Goal: Task Accomplishment & Management: Manage account settings

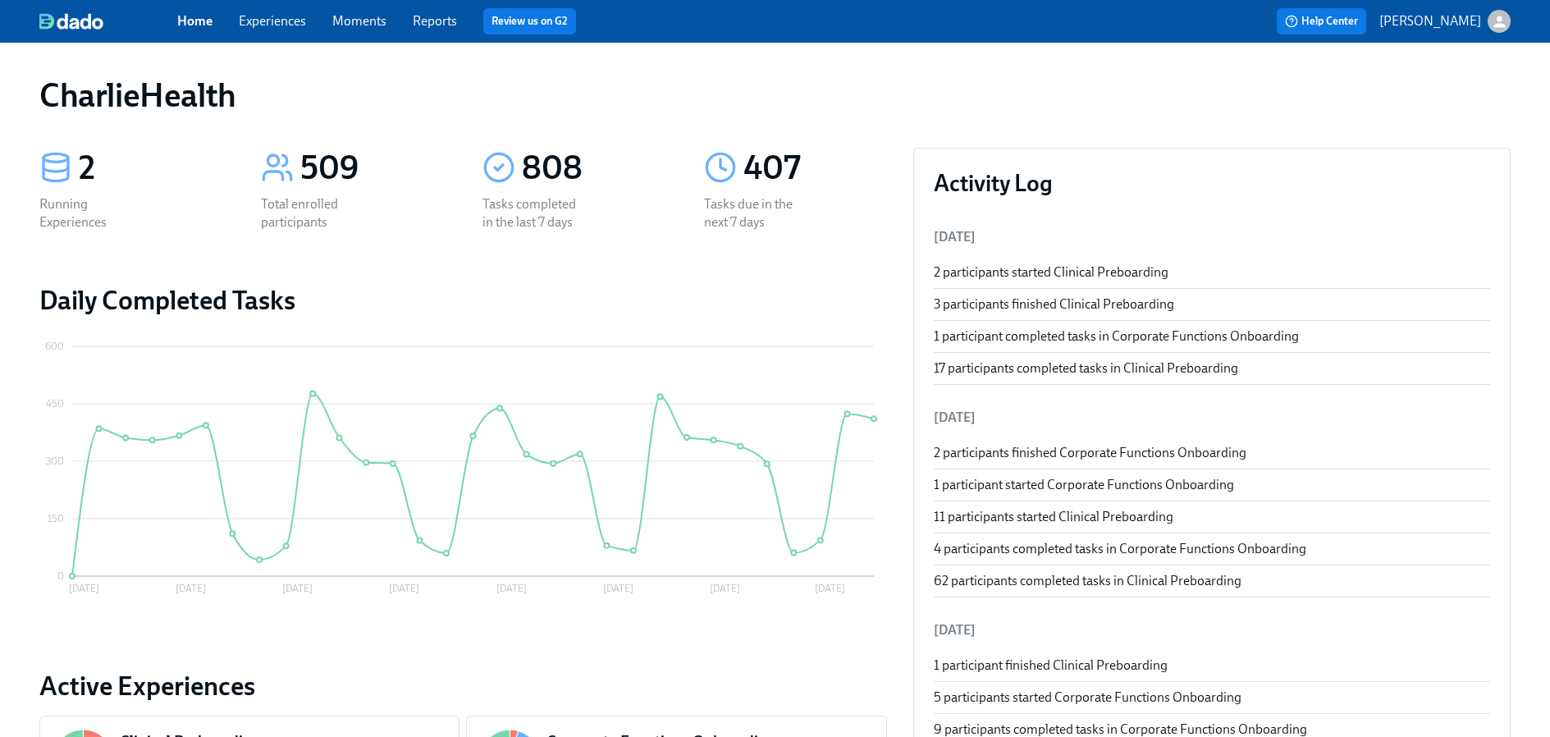
click at [286, 11] on div "Home Experiences Moments Reports Review us on G2" at bounding box center [510, 21] width 667 height 26
click at [287, 17] on link "Experiences" at bounding box center [272, 21] width 67 height 16
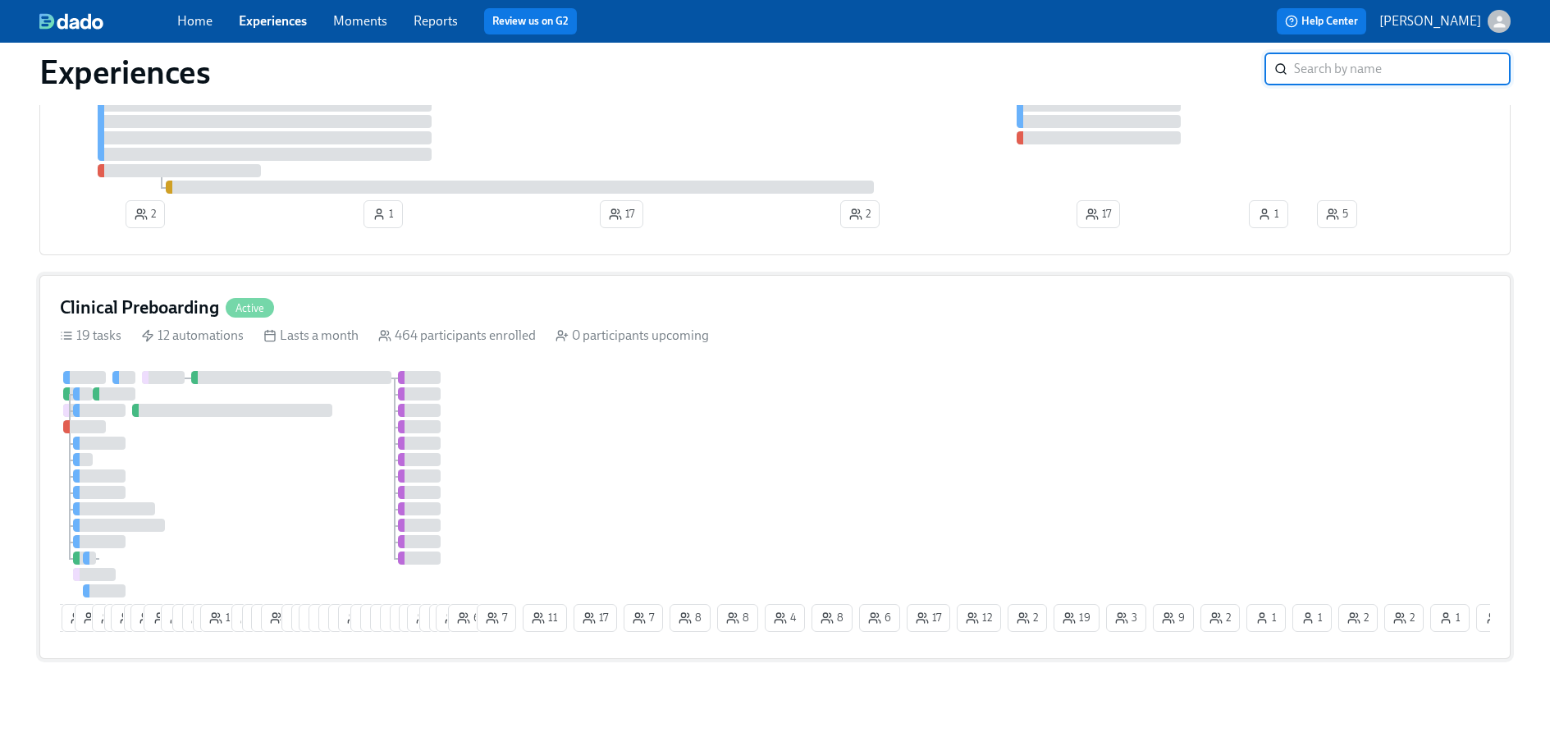
scroll to position [231, 0]
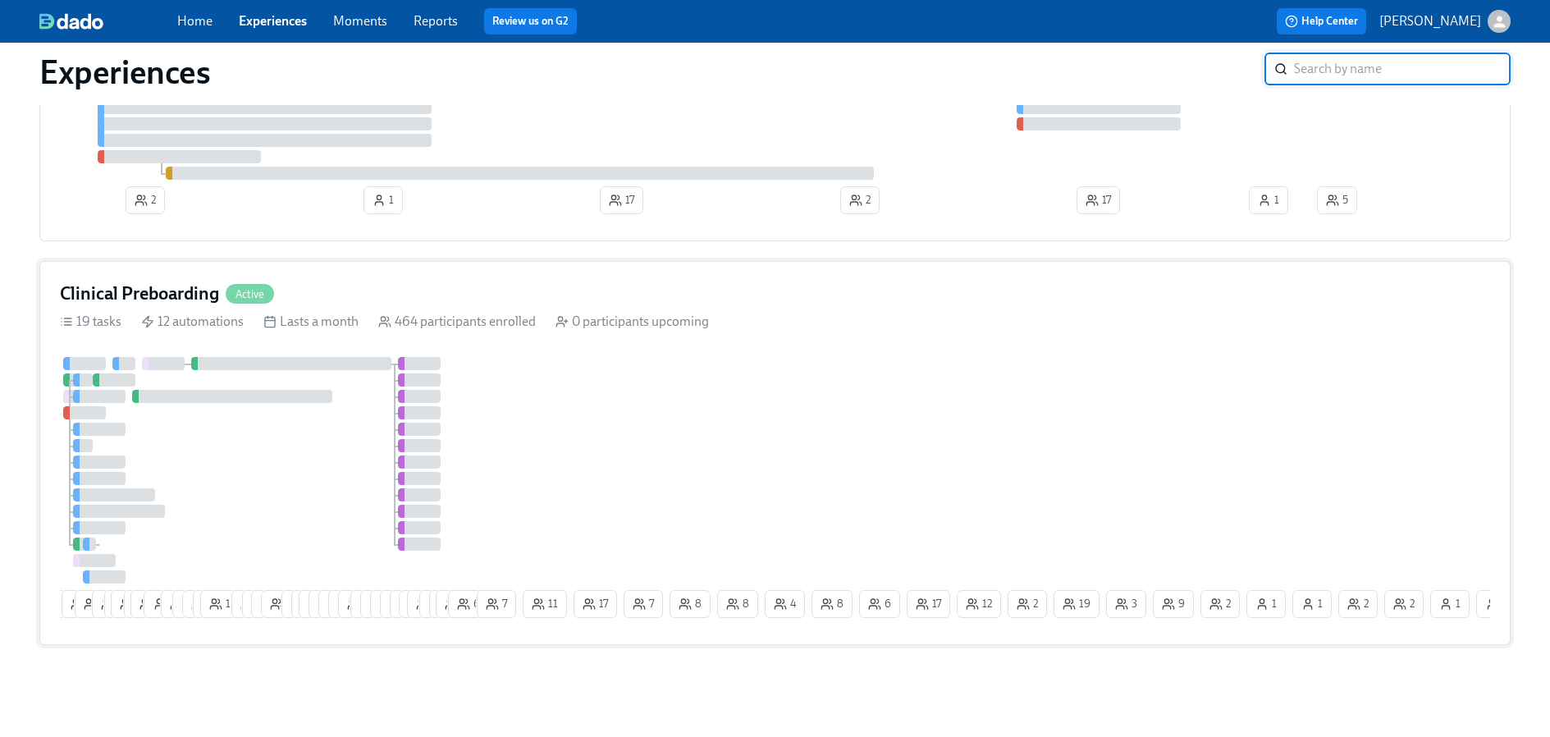
click at [480, 337] on div "Clinical Preboarding Active 19 tasks 12 automations Lasts a month 464 participa…" at bounding box center [775, 453] width 1472 height 384
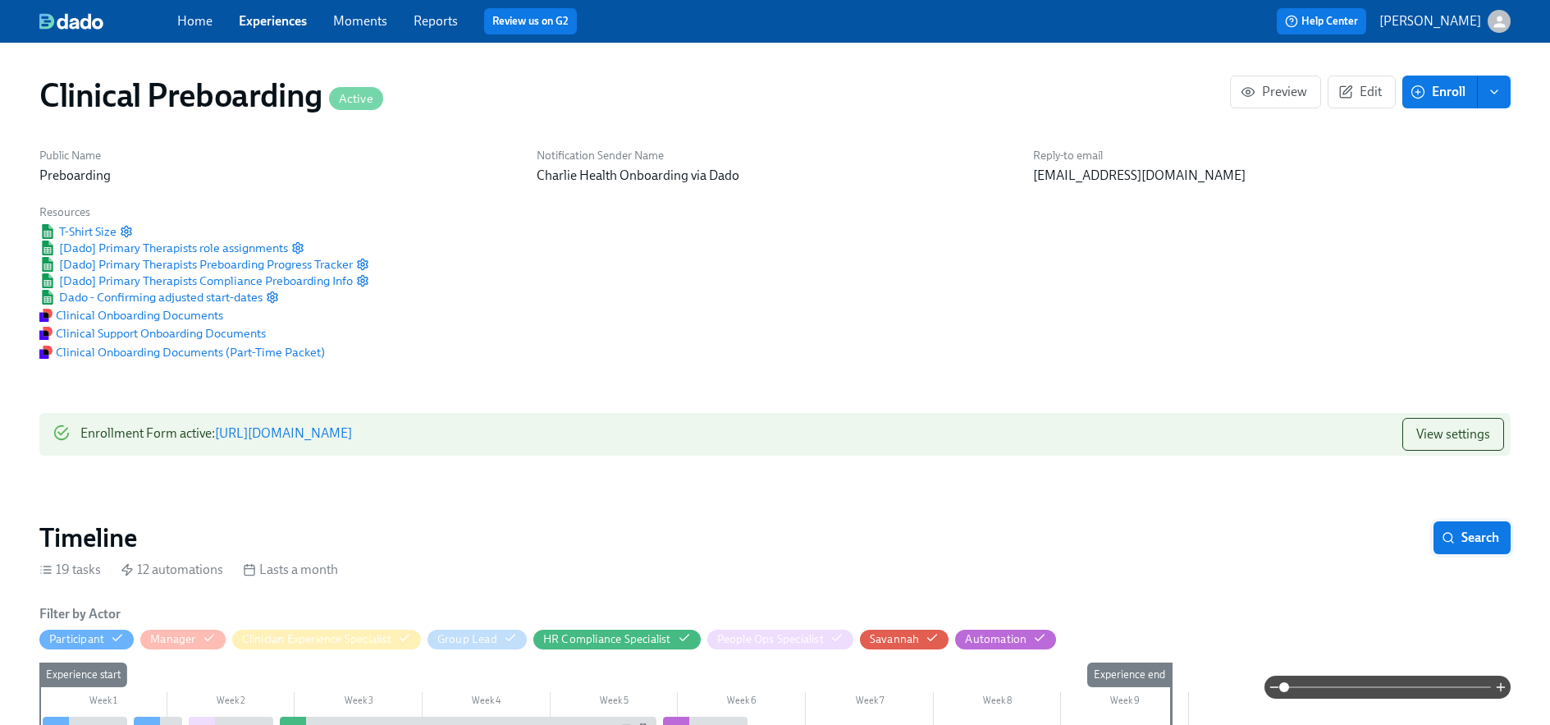
click at [1460, 529] on span "Search" at bounding box center [1472, 537] width 54 height 16
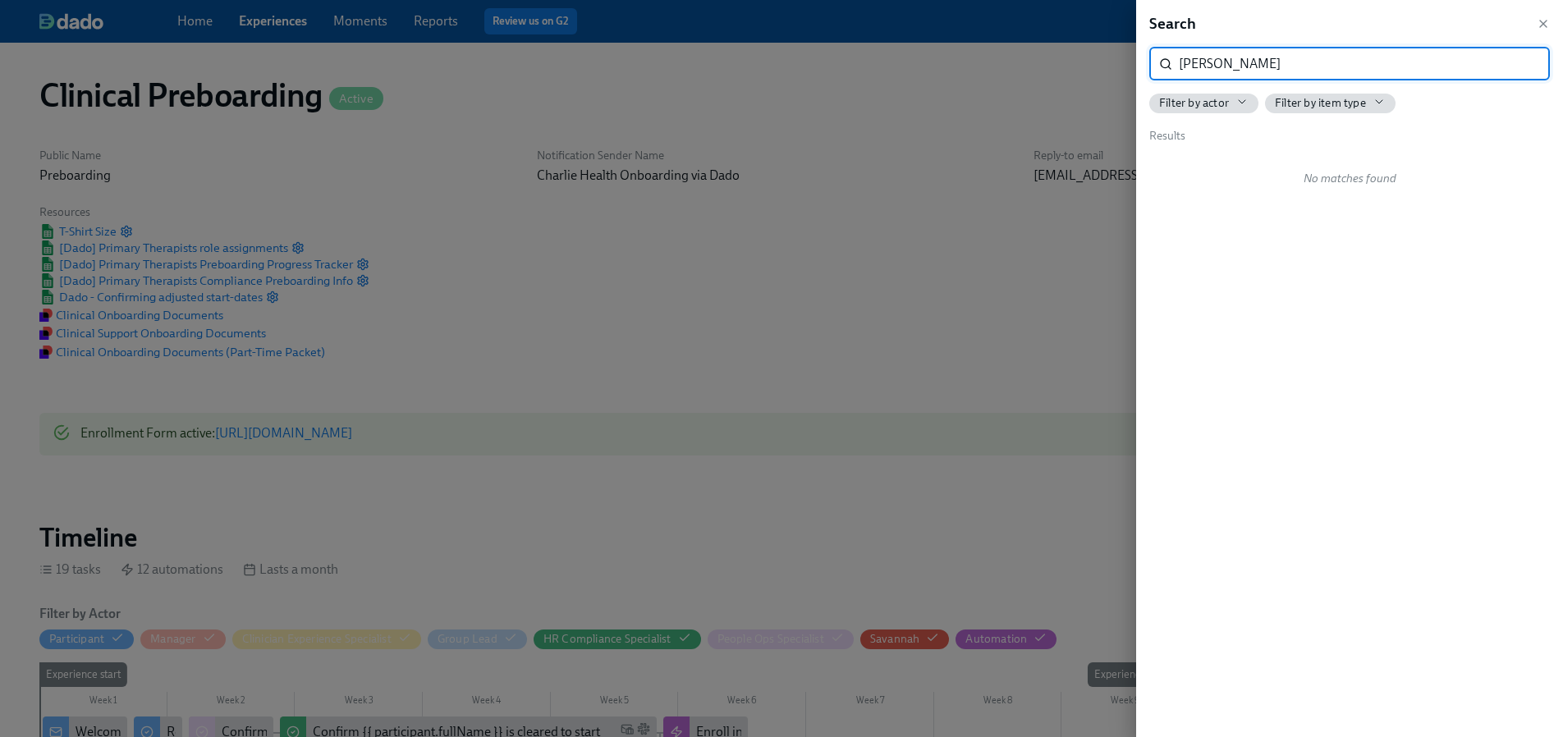
type input "[PERSON_NAME]"
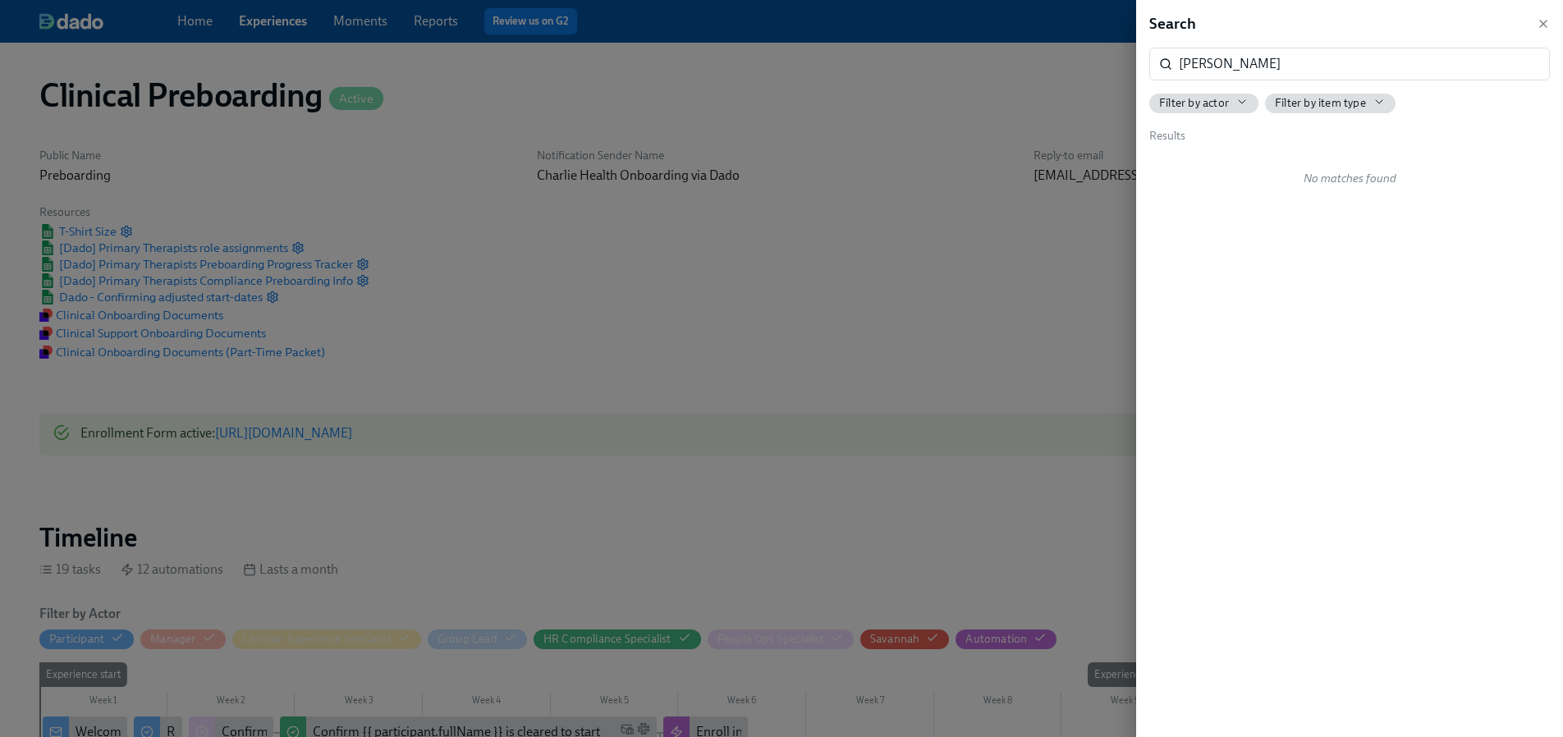
click at [1535, 23] on div "Search" at bounding box center [1349, 23] width 401 height 21
click at [1541, 18] on icon "button" at bounding box center [1542, 23] width 13 height 13
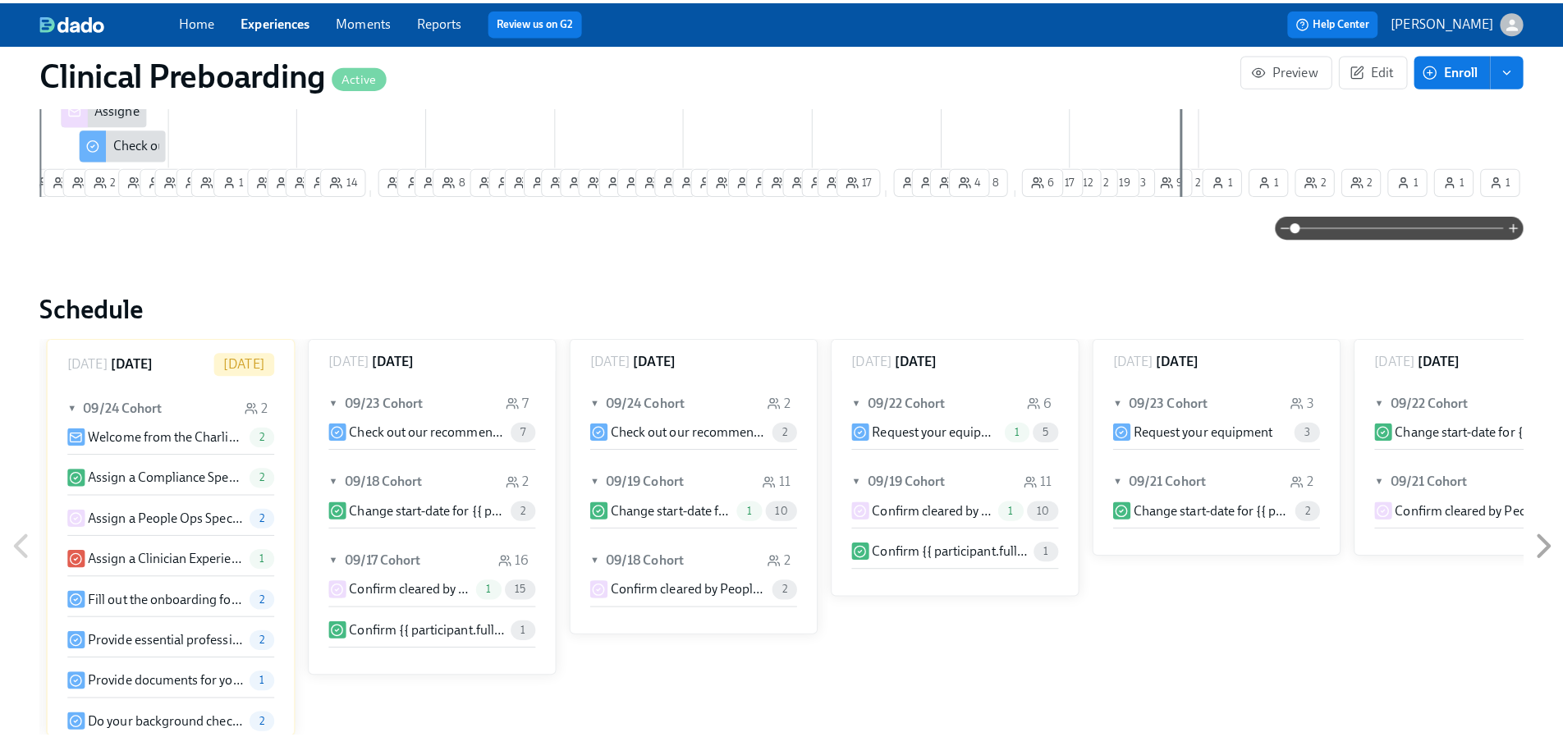
scroll to position [1555, 0]
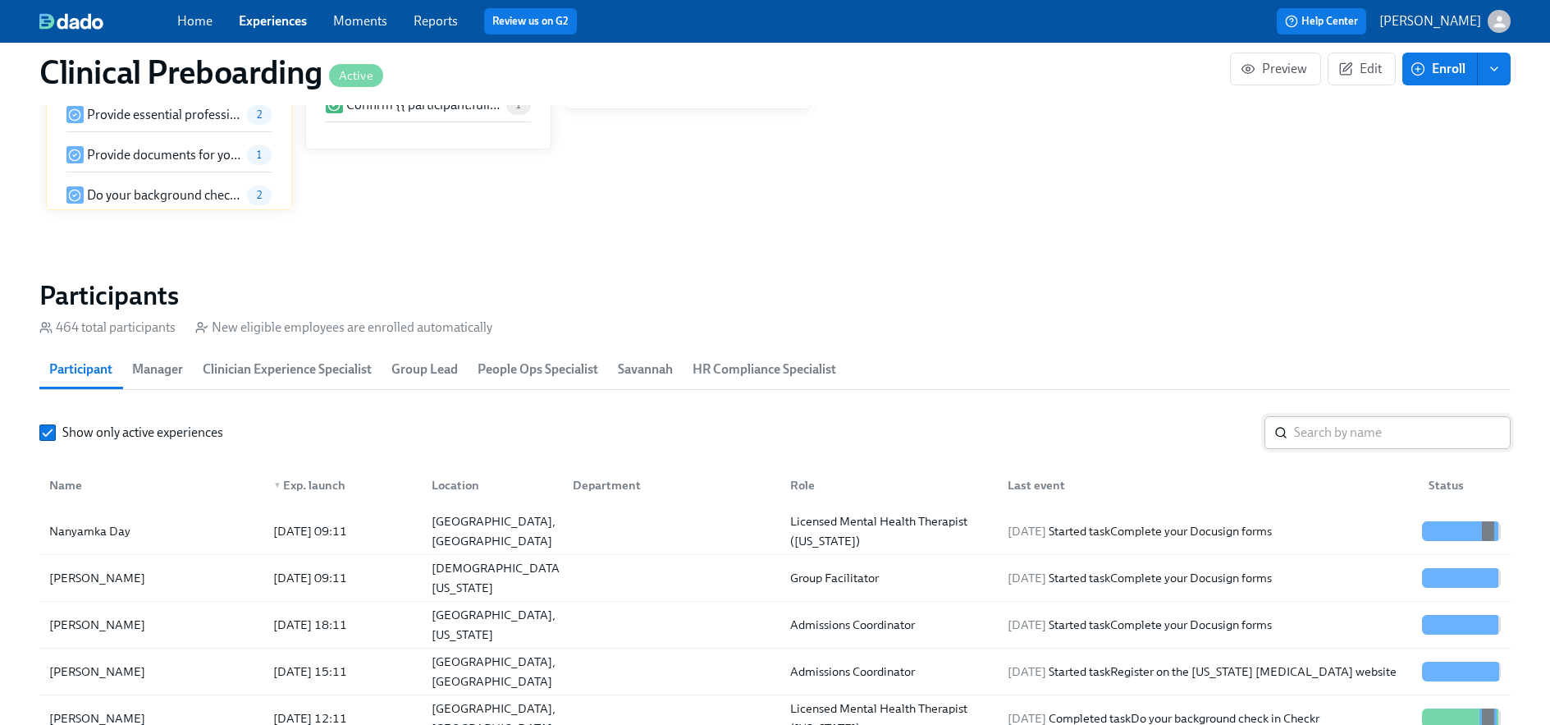
click at [1357, 433] on input "search" at bounding box center [1402, 432] width 217 height 33
type input "[PERSON_NAME]"
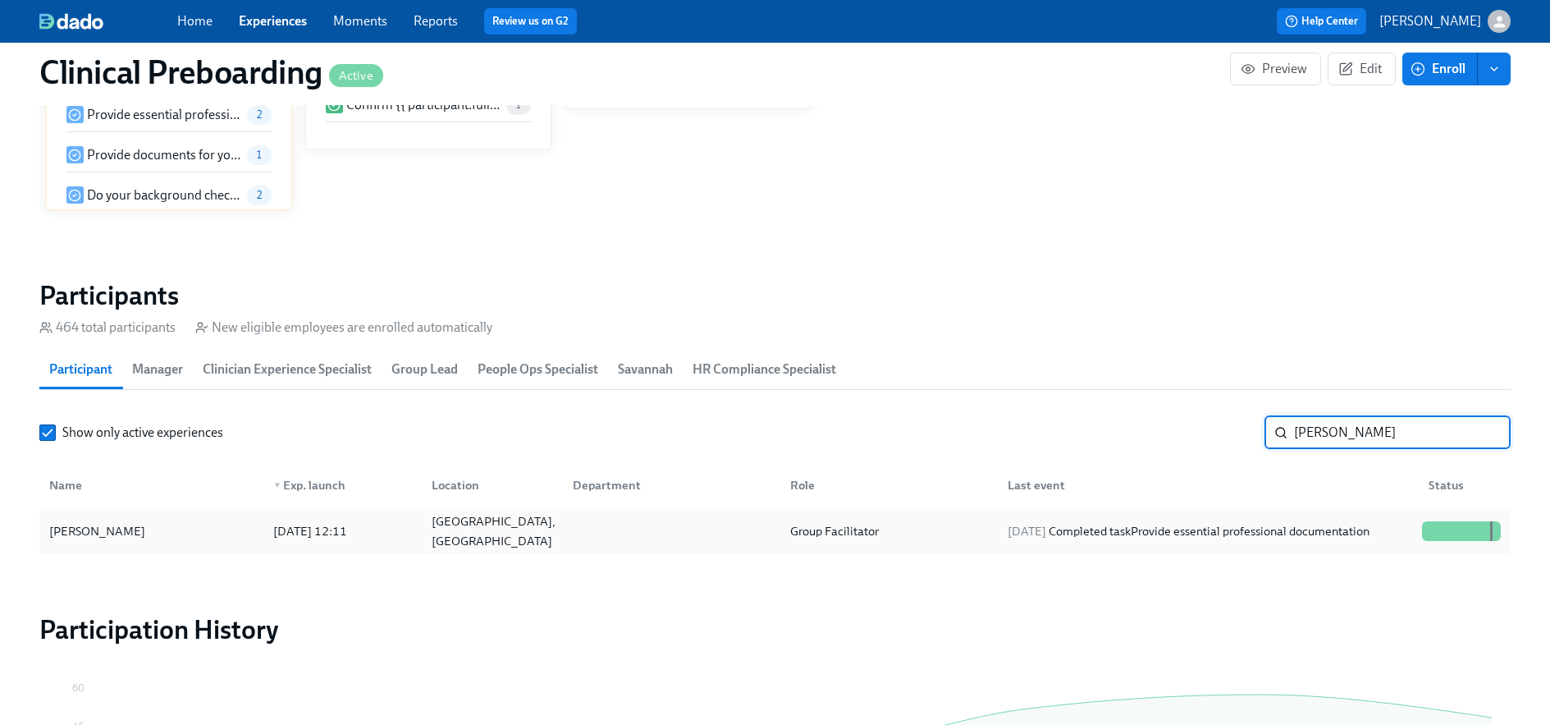
click at [1417, 534] on div at bounding box center [1462, 531] width 92 height 20
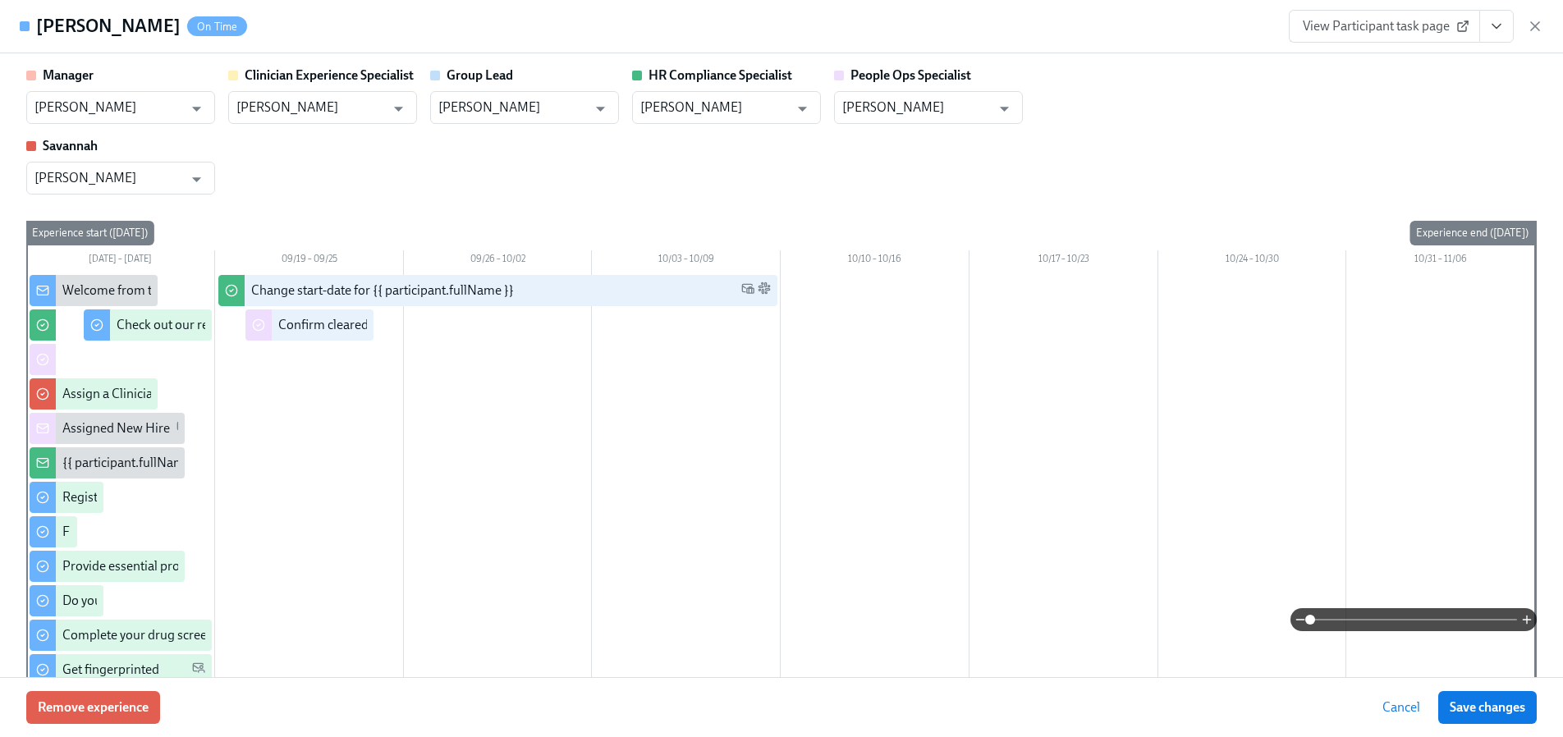
click at [1495, 23] on icon "View task page" at bounding box center [1496, 26] width 16 height 16
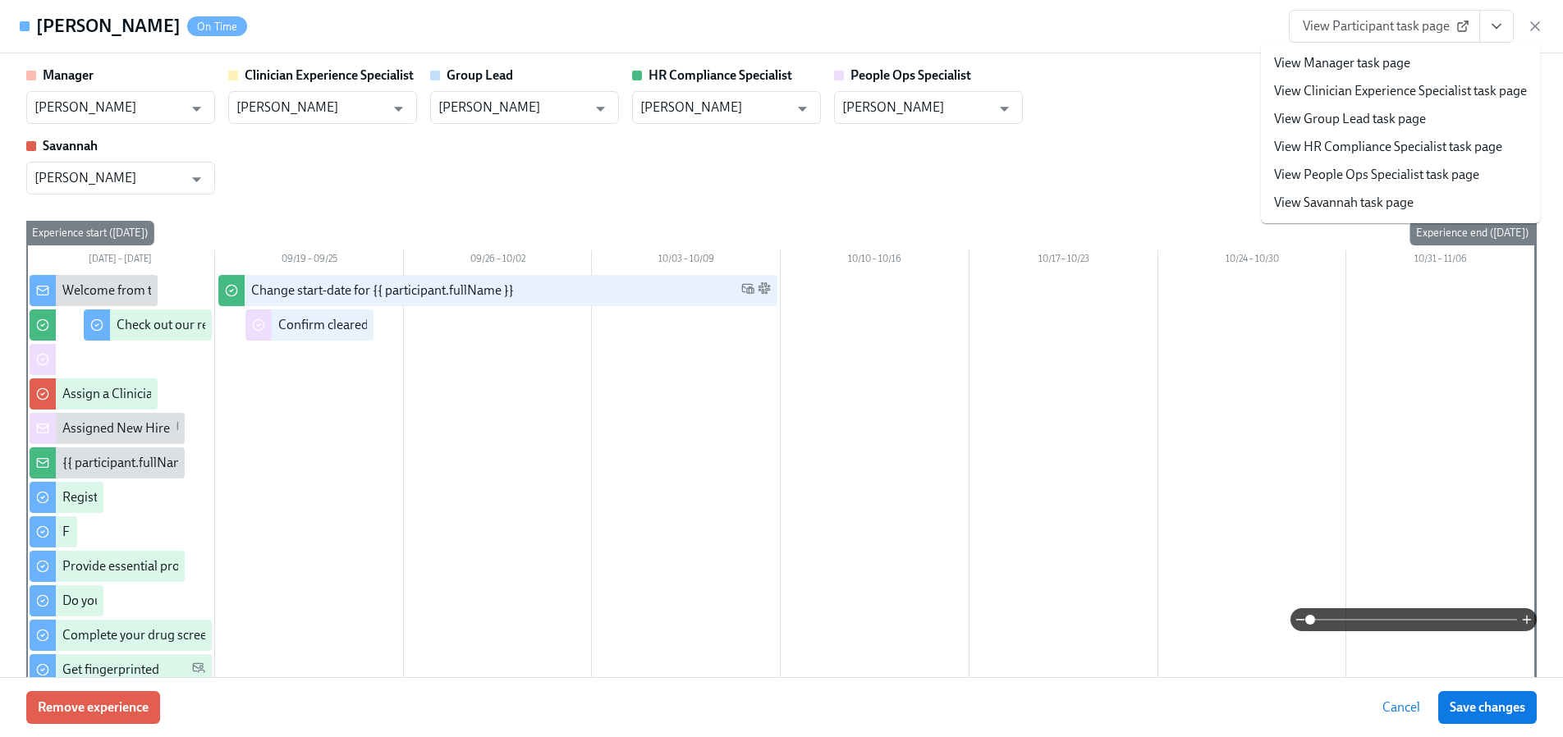
click at [1348, 174] on link "View People Ops Specialist task page" at bounding box center [1376, 175] width 205 height 18
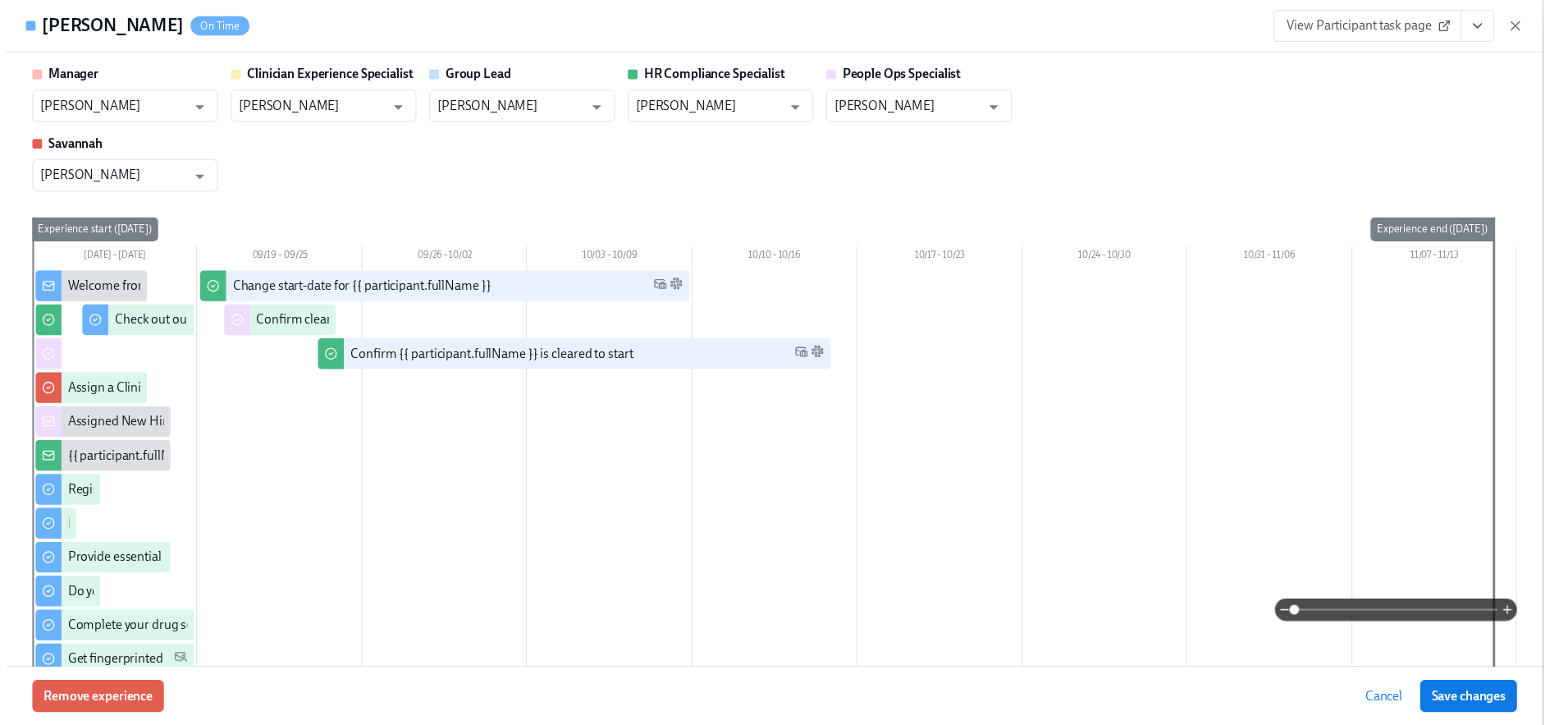
scroll to position [0, 20042]
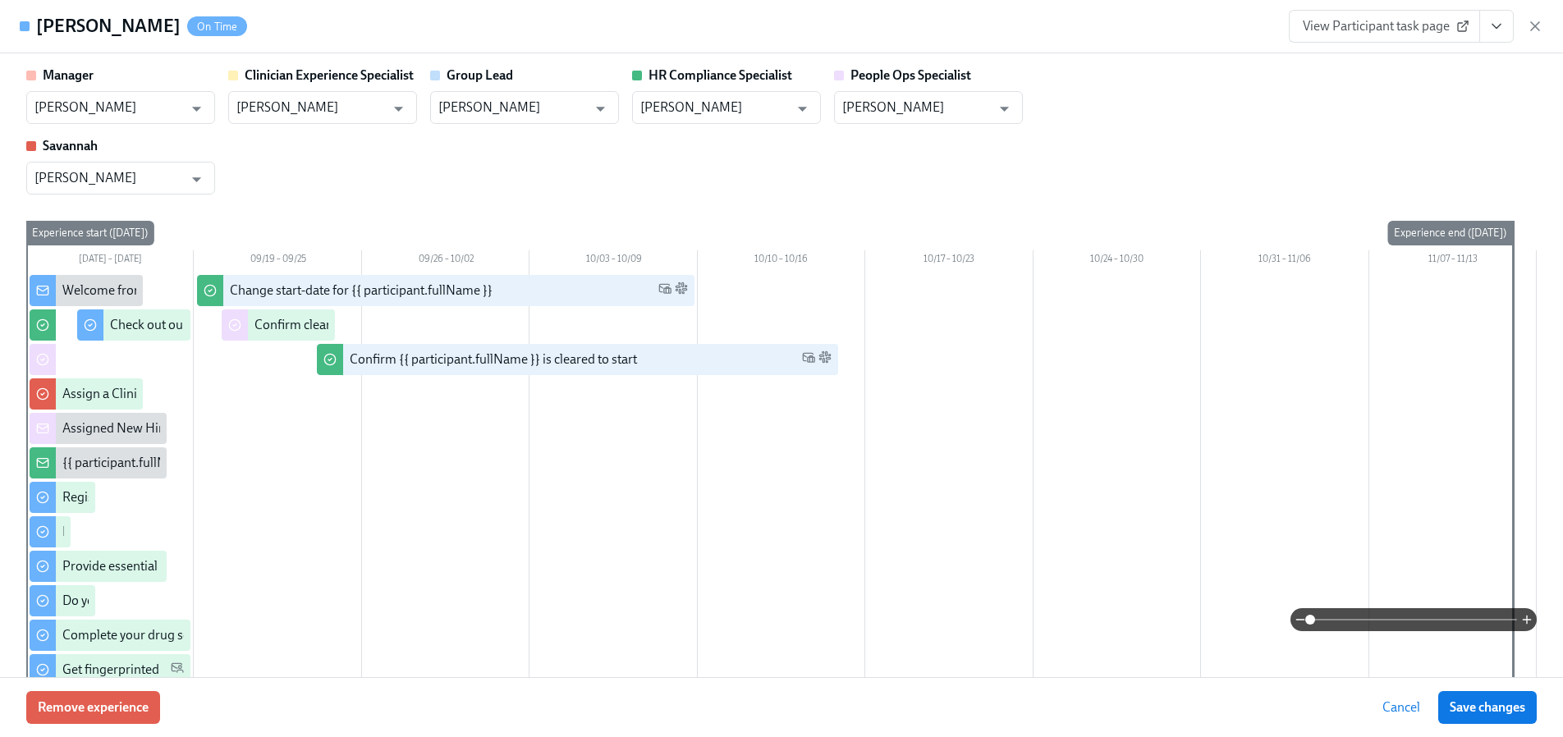
click at [1460, 691] on button "Save changes" at bounding box center [1487, 707] width 98 height 33
click at [1408, 708] on span "Cancel" at bounding box center [1404, 707] width 38 height 16
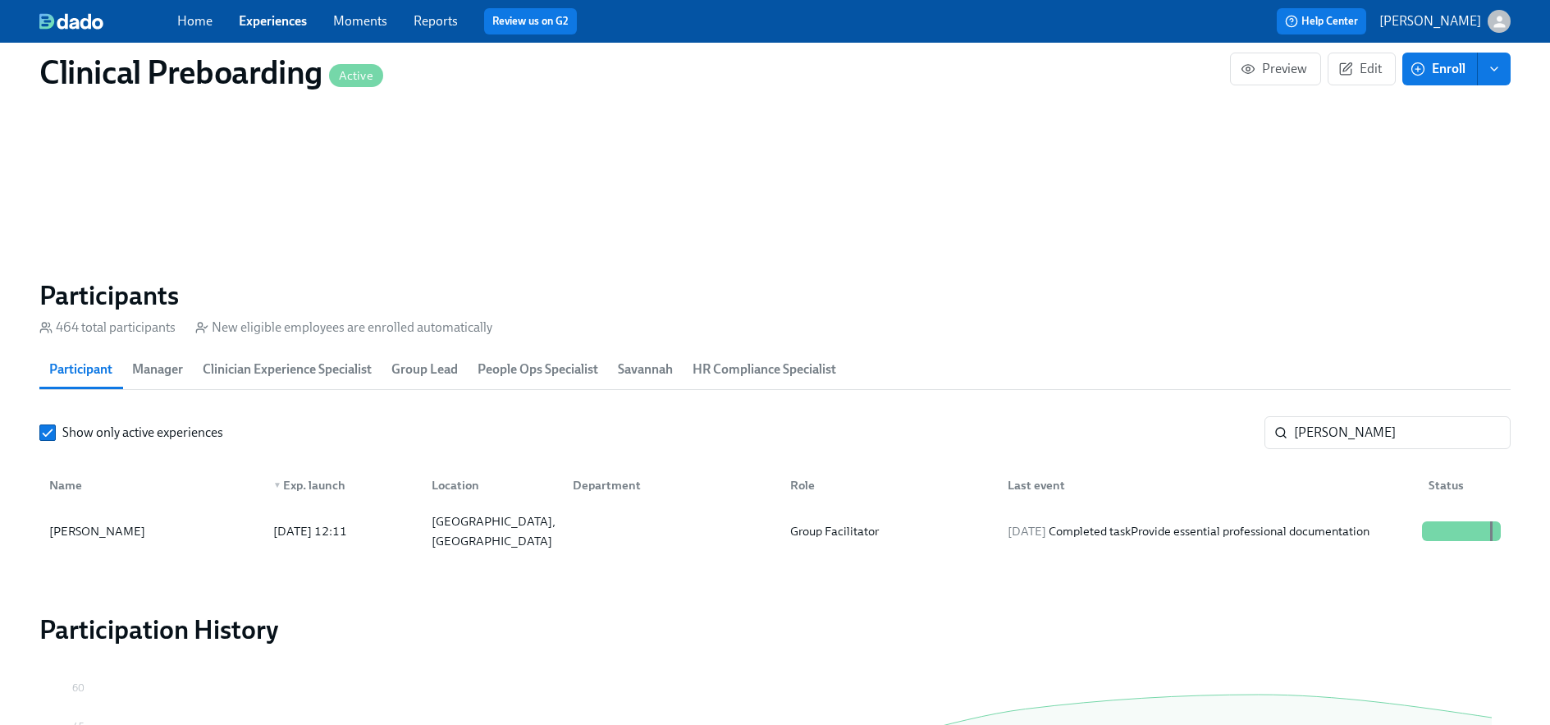
scroll to position [0, 20030]
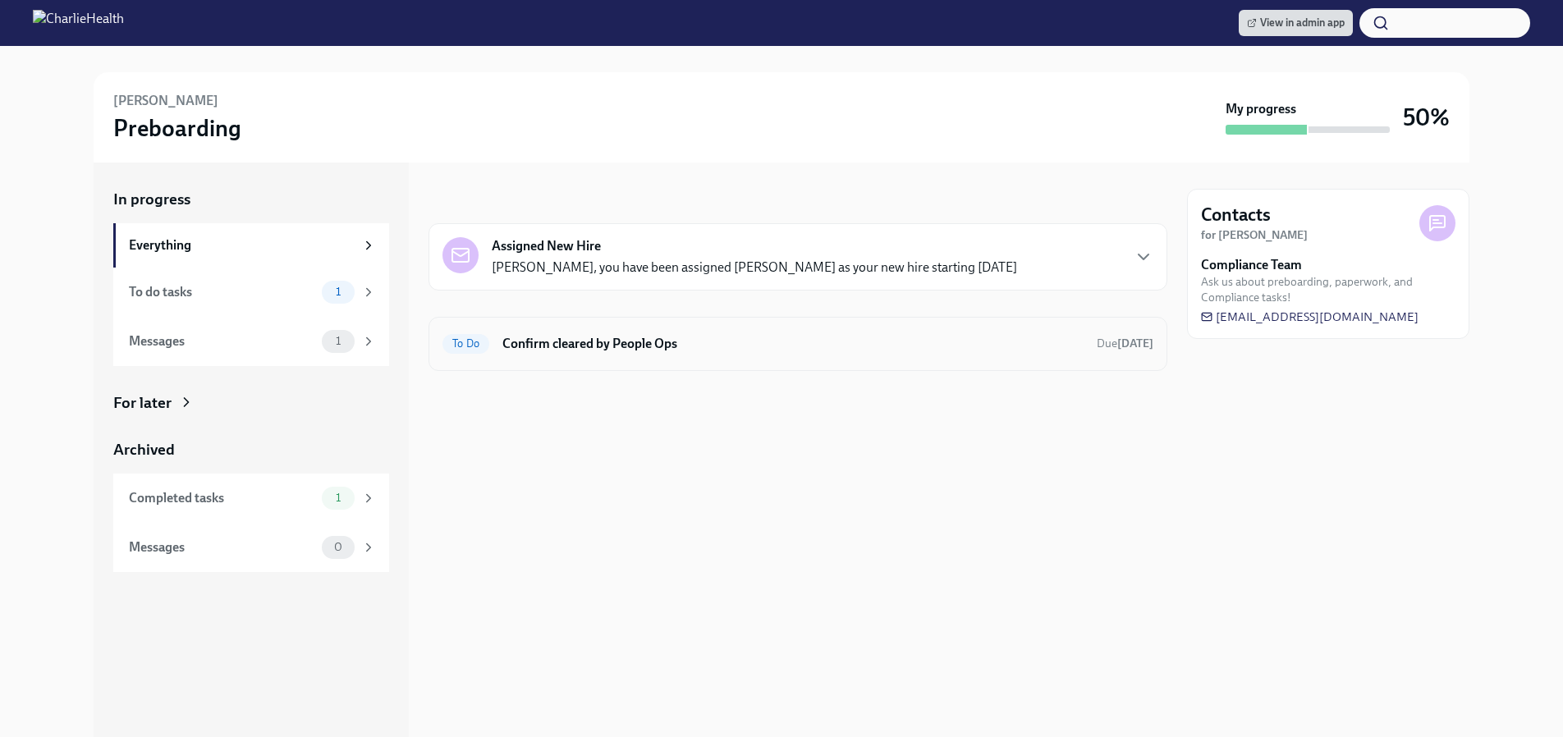
click at [583, 348] on h6 "Confirm cleared by People Ops" at bounding box center [792, 344] width 581 height 18
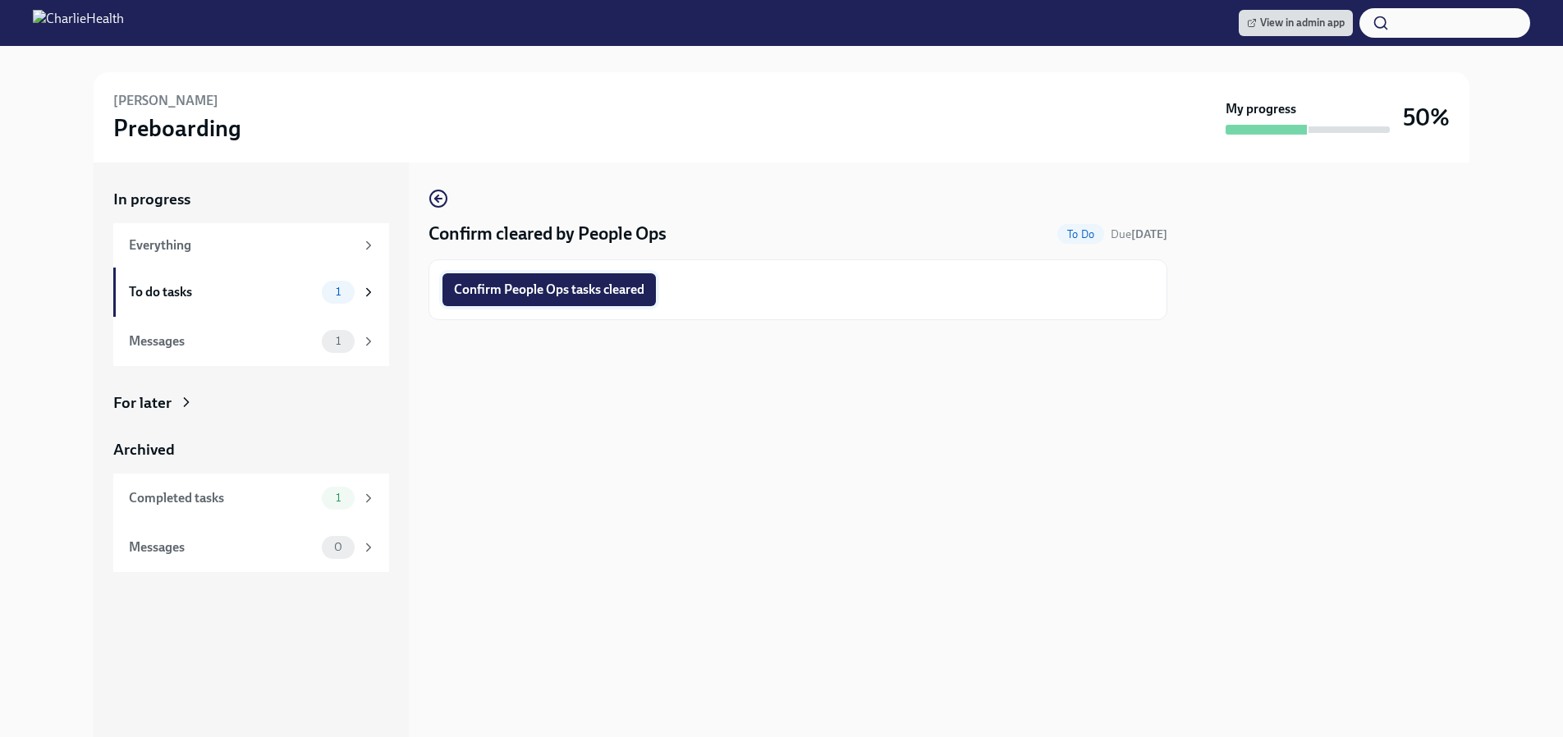
click at [565, 295] on span "Confirm People Ops tasks cleared" at bounding box center [549, 290] width 190 height 16
